Goal: Task Accomplishment & Management: Complete application form

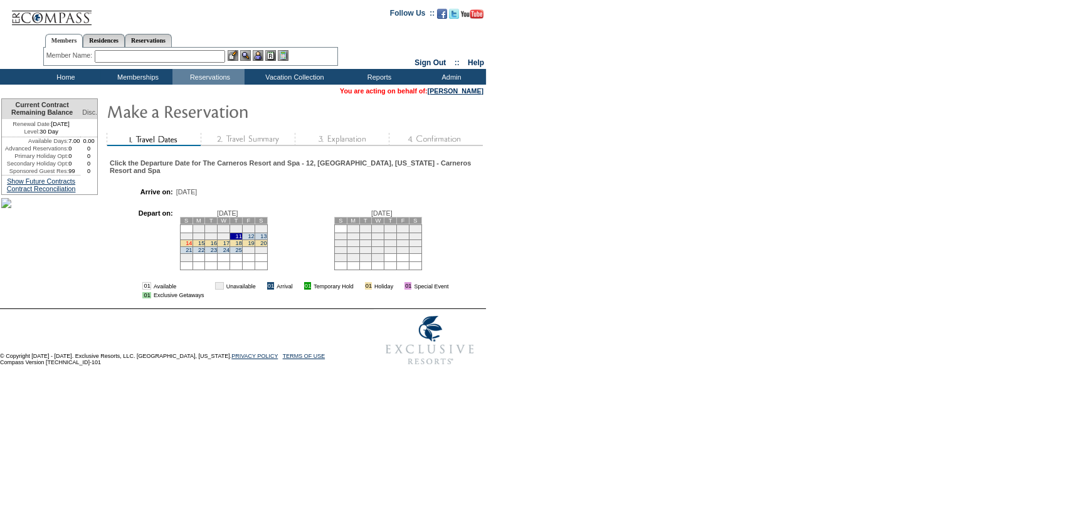
click at [192, 246] on link "14" at bounding box center [189, 243] width 6 height 6
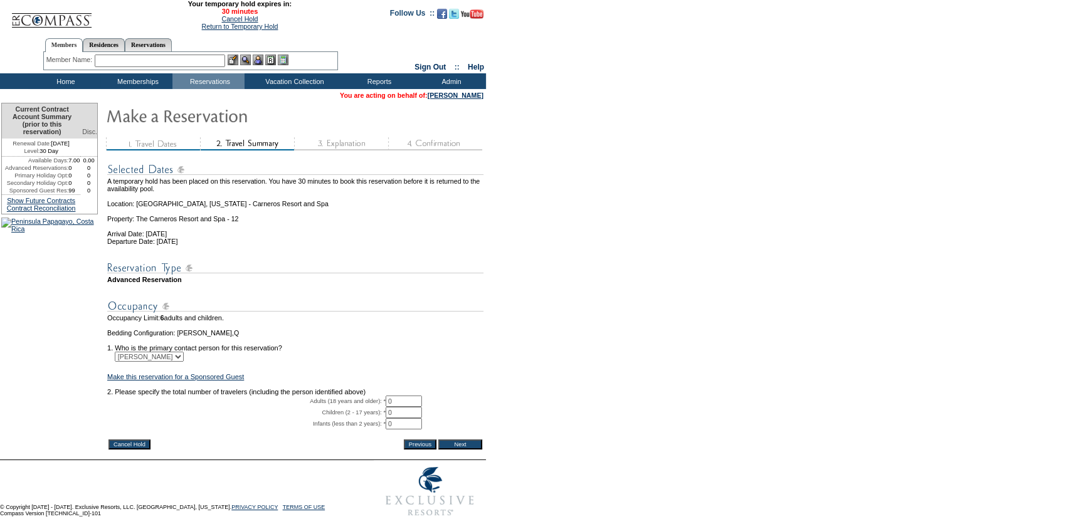
drag, startPoint x: 408, startPoint y: 415, endPoint x: 350, endPoint y: 403, distance: 58.9
click at [379, 411] on tbody "A temporary hold has been placed on this reservation. You have 30 minutes to bo…" at bounding box center [295, 295] width 376 height 283
type input "2"
click at [457, 450] on input "Next" at bounding box center [460, 445] width 44 height 10
